Goal: Navigation & Orientation: Find specific page/section

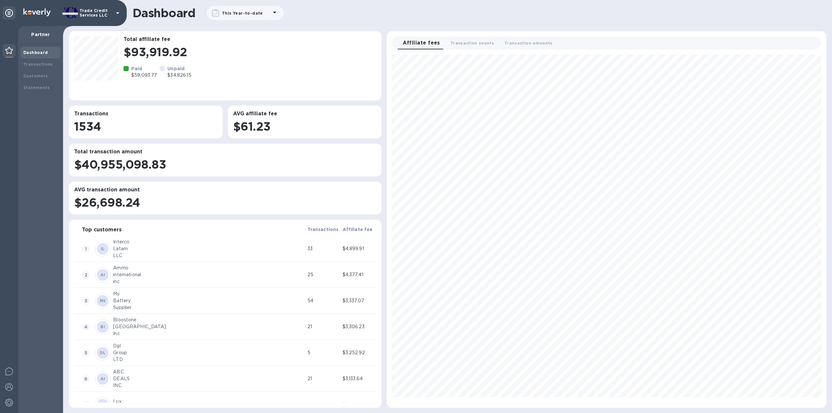
scroll to position [348, 434]
click at [51, 61] on div "Transactions" at bounding box center [40, 64] width 34 height 7
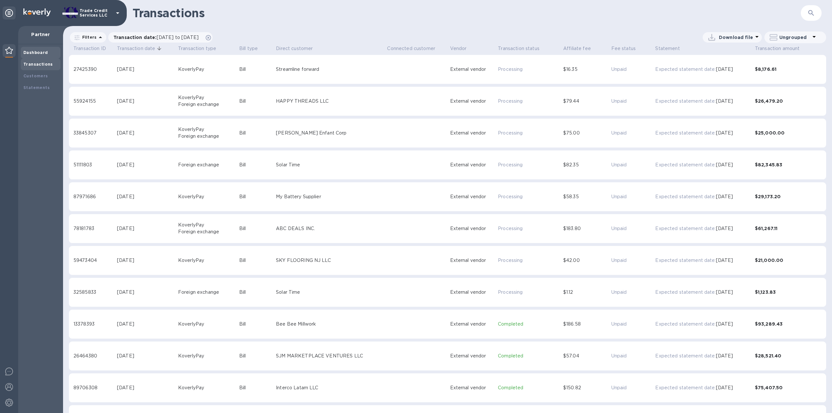
click at [40, 52] on b "Dashboard" at bounding box center [35, 52] width 25 height 5
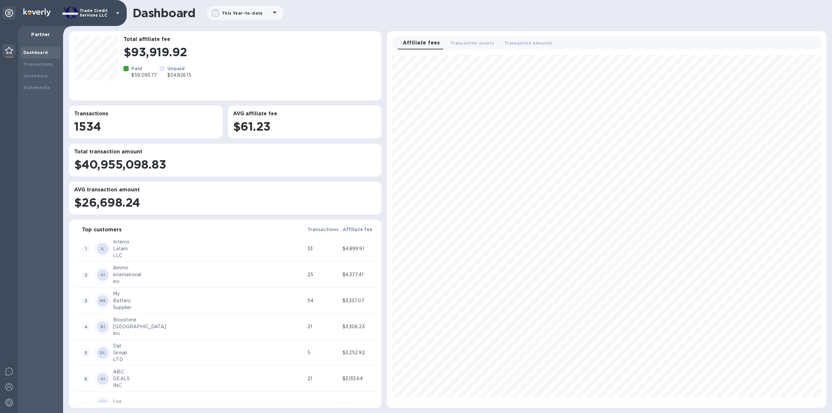
scroll to position [348, 434]
